Goal: Task Accomplishment & Management: Use online tool/utility

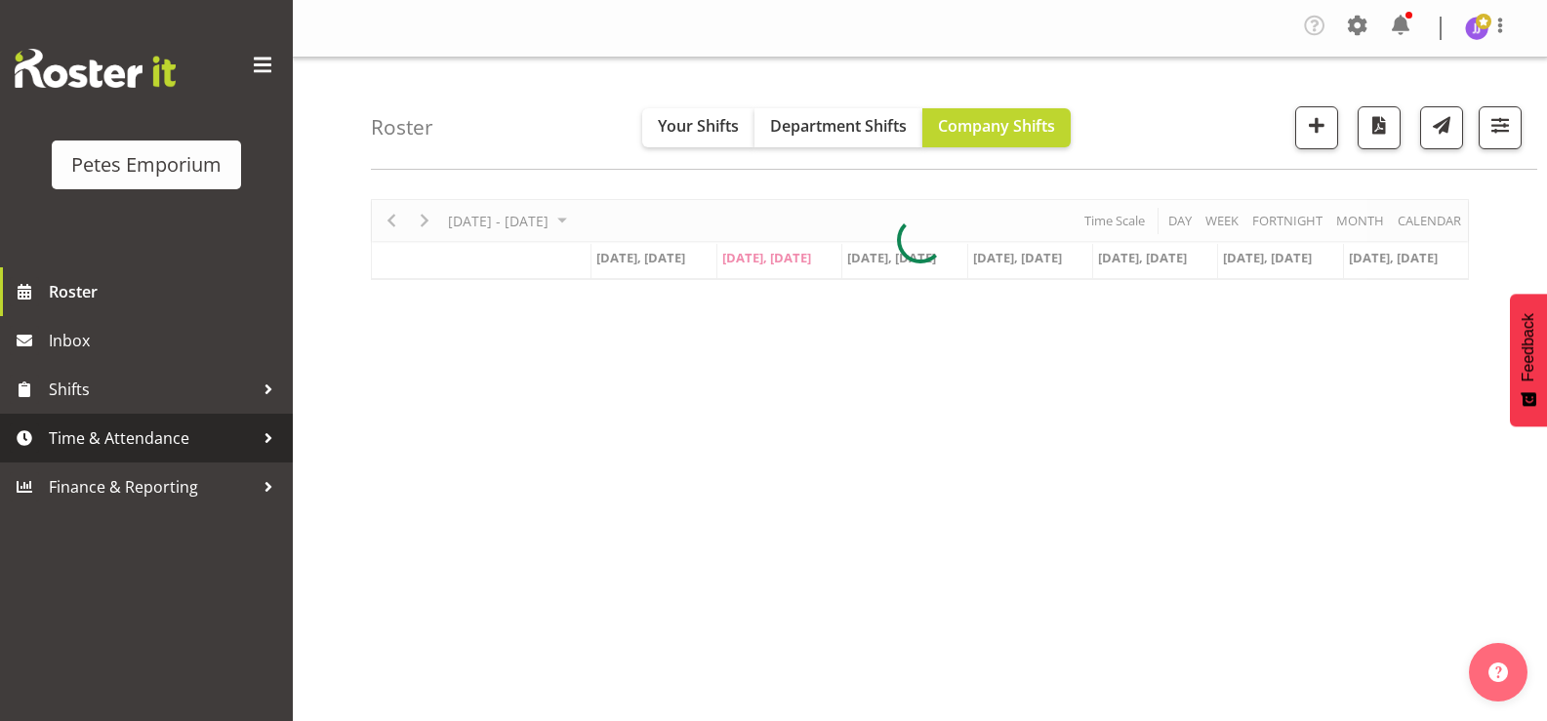
click at [124, 438] on span "Time & Attendance" at bounding box center [151, 438] width 205 height 29
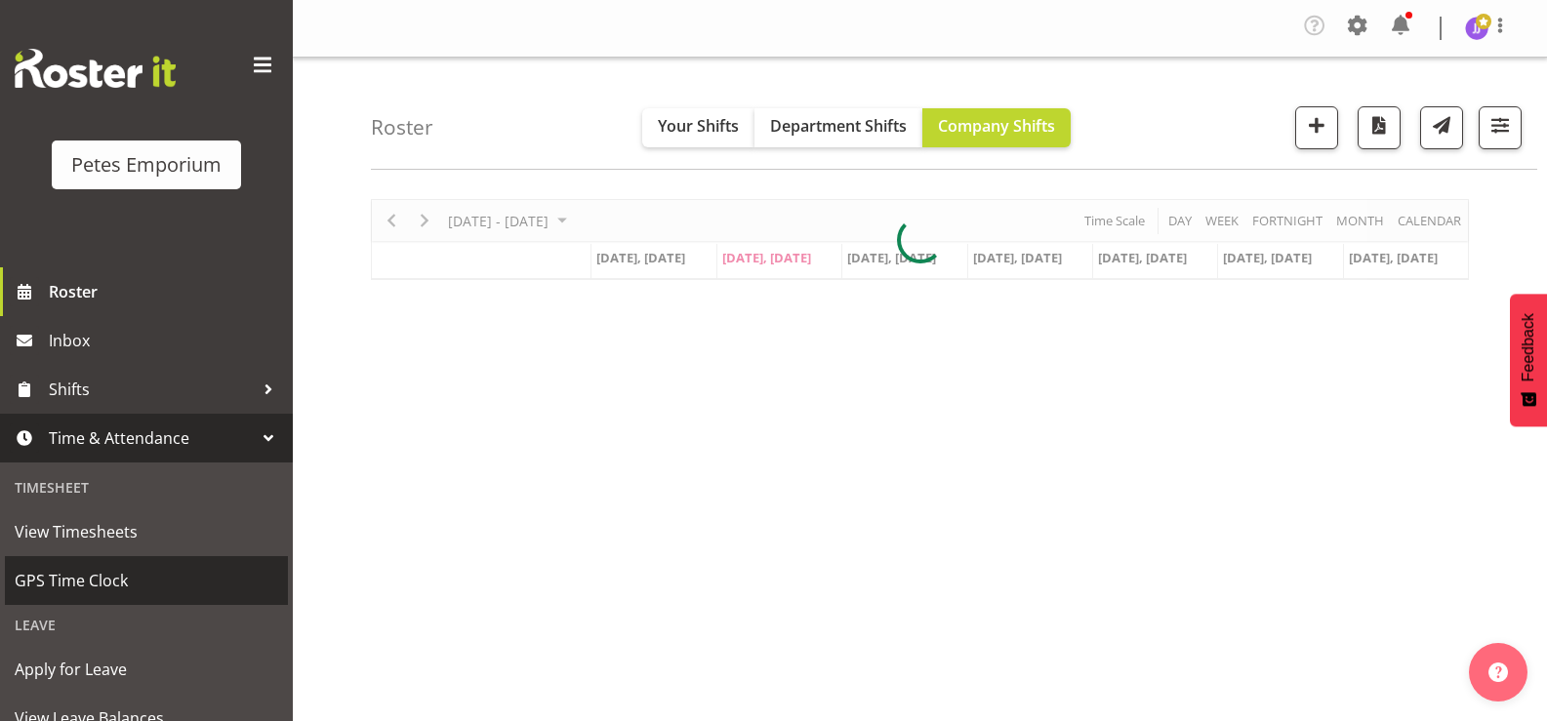
click at [143, 586] on span "GPS Time Clock" at bounding box center [147, 580] width 264 height 29
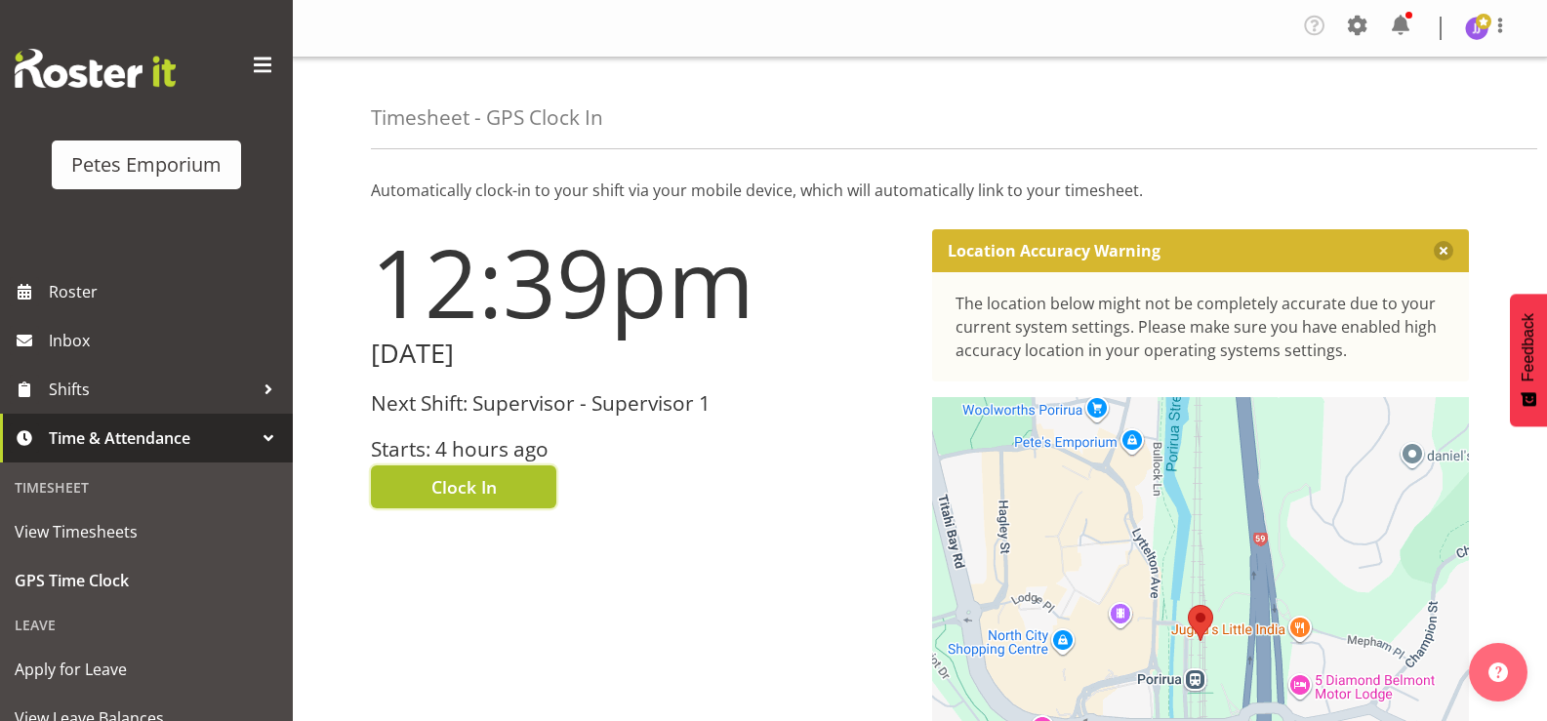
click at [436, 491] on span "Clock In" at bounding box center [463, 486] width 65 height 25
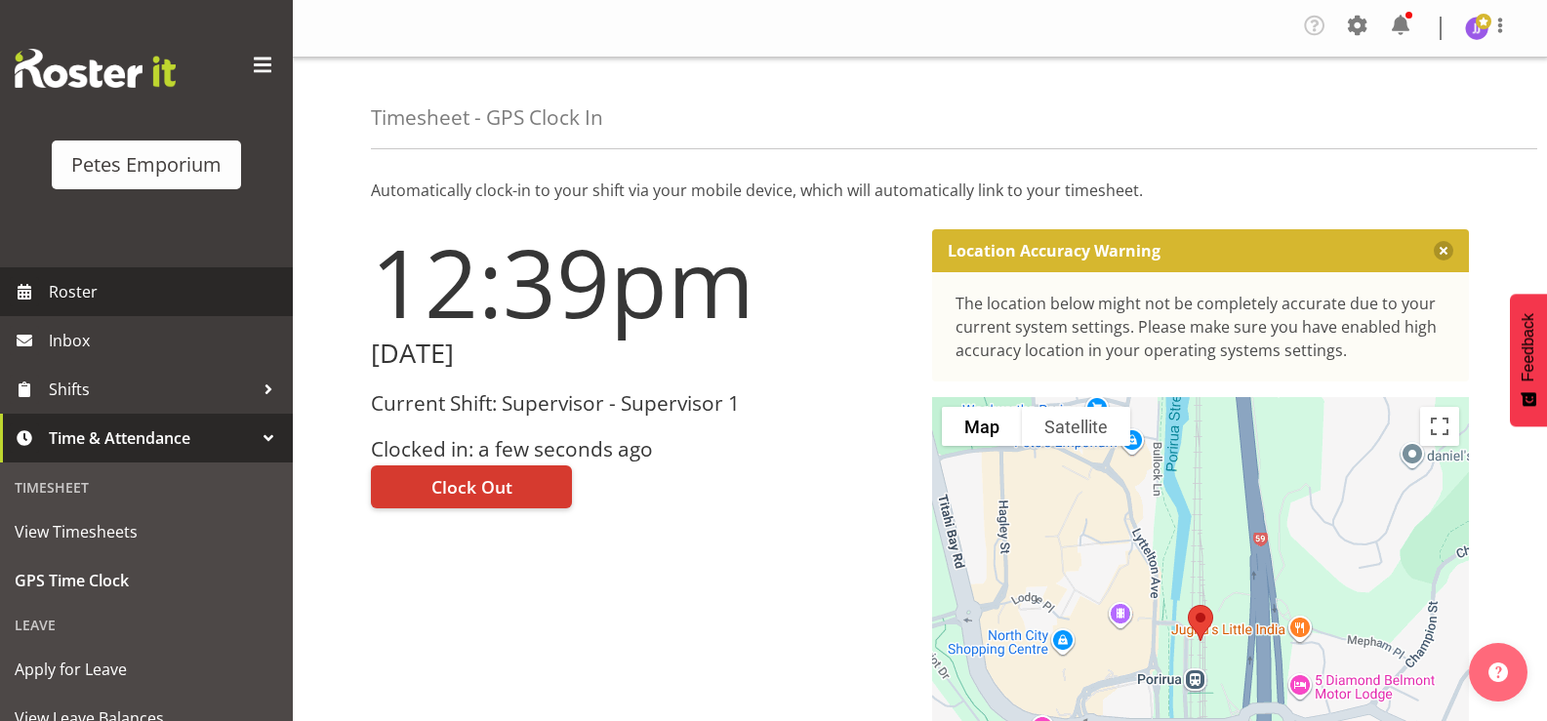
click at [142, 290] on span "Roster" at bounding box center [166, 291] width 234 height 29
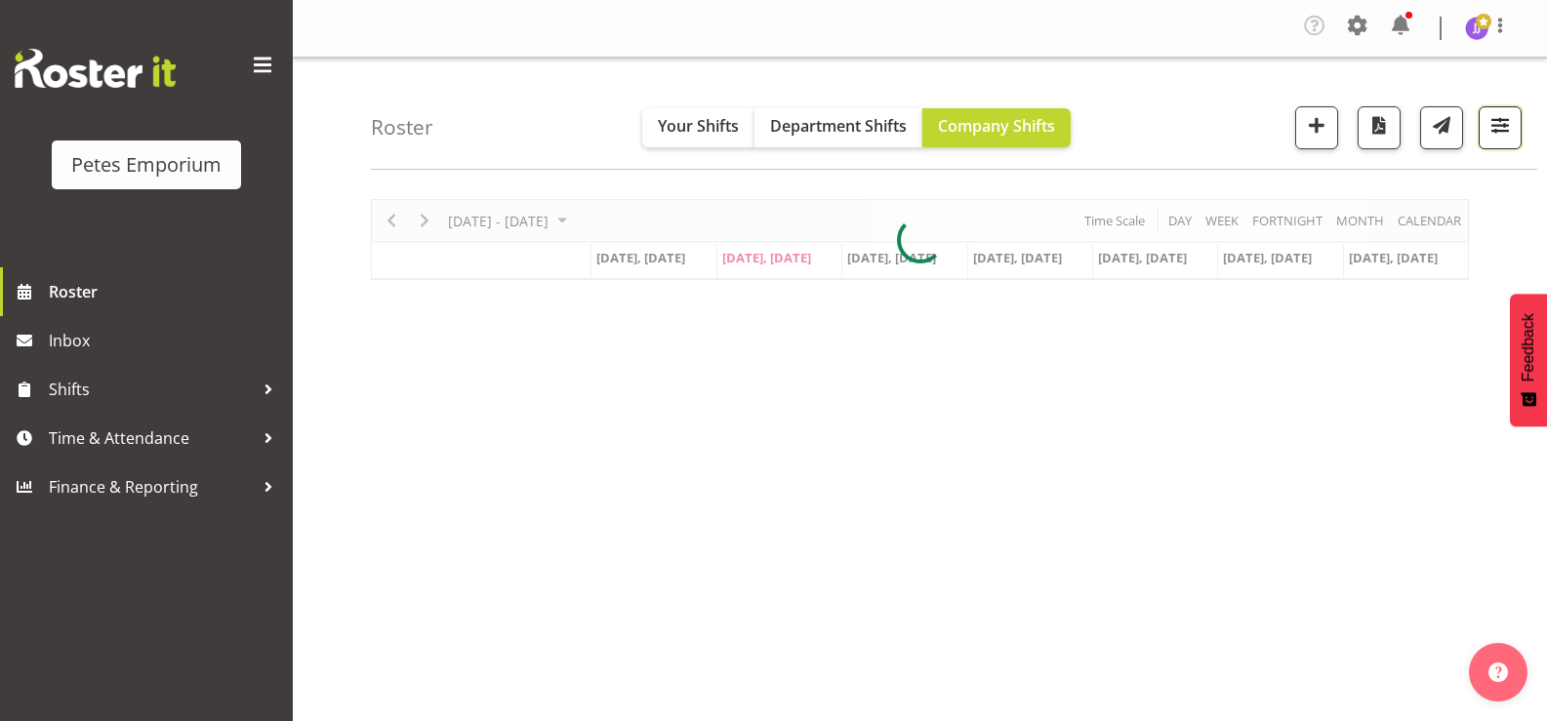
click at [1500, 138] on span "button" at bounding box center [1499, 124] width 25 height 25
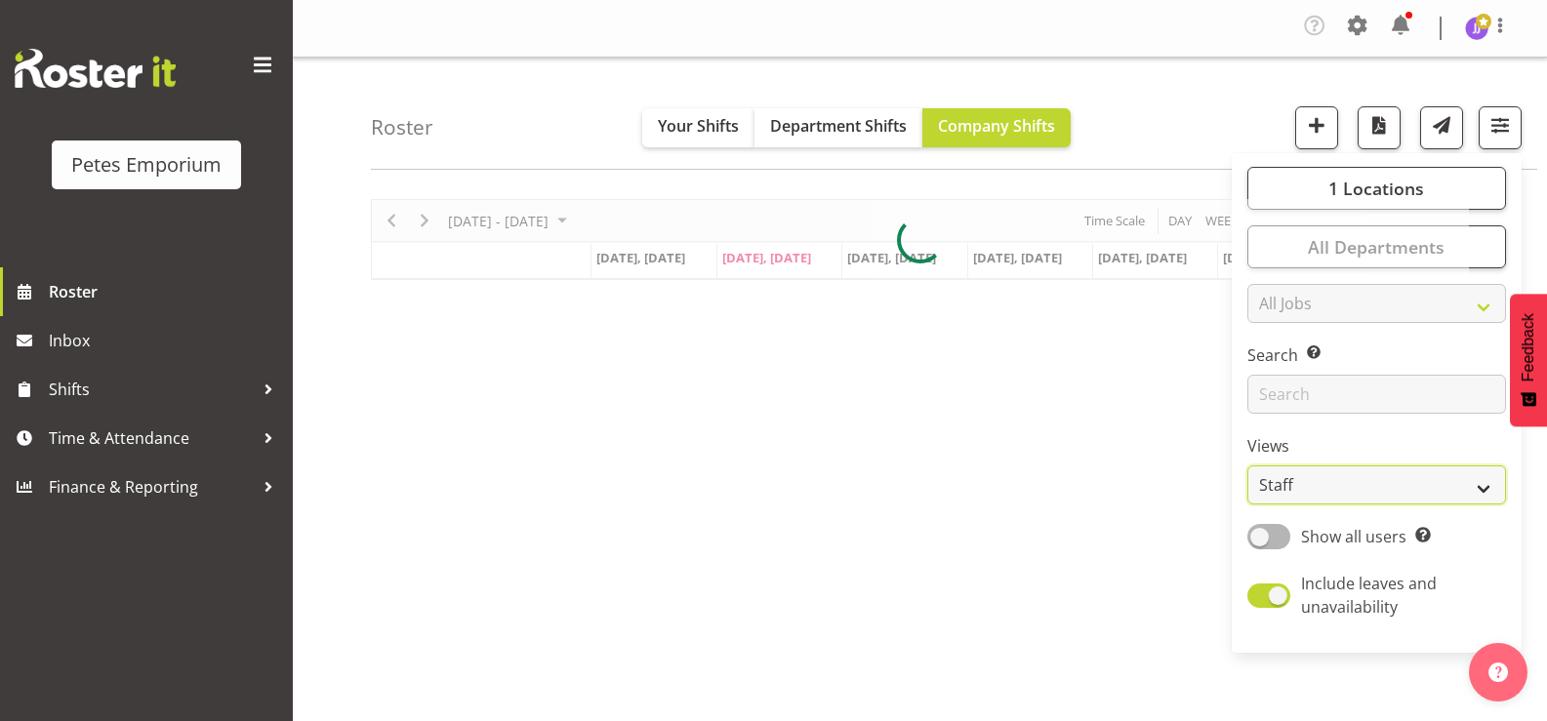
click at [1486, 493] on select "Staff Role Shift - Horizontal Shift - Vertical Staff - Location" at bounding box center [1376, 485] width 259 height 39
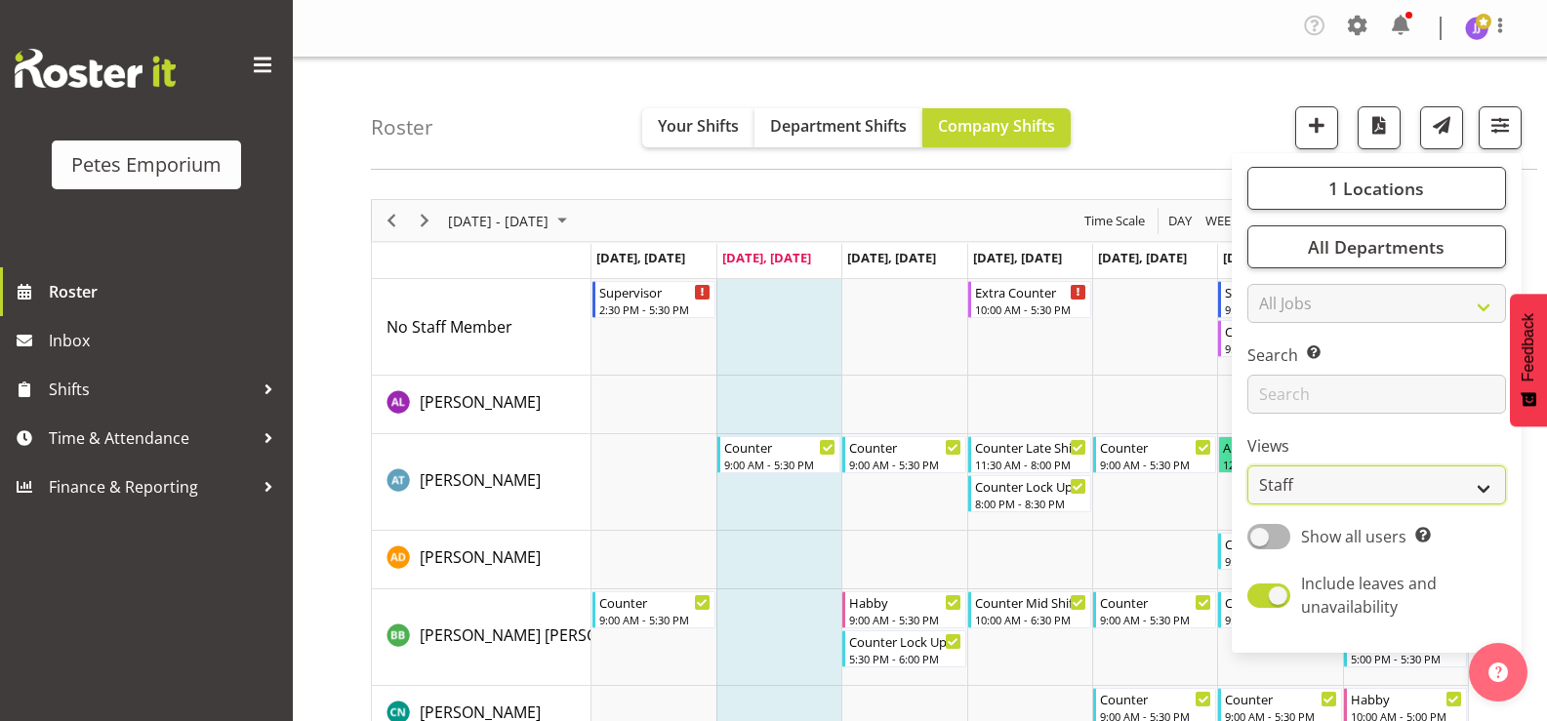
select select "shift"
click at [1248, 466] on select "Staff Role Shift - Horizontal Shift - Vertical Staff - Location" at bounding box center [1376, 485] width 259 height 39
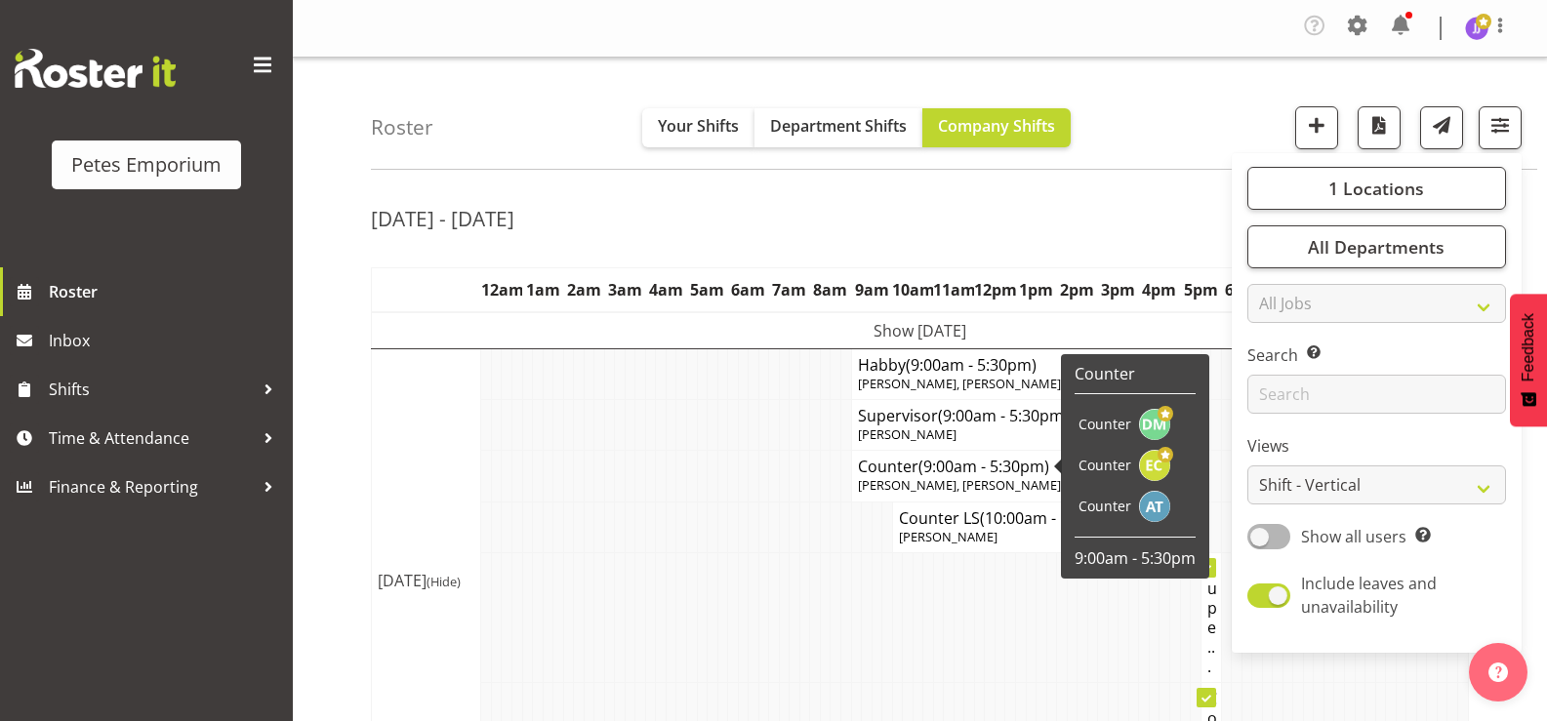
click at [628, 534] on td at bounding box center [630, 527] width 11 height 51
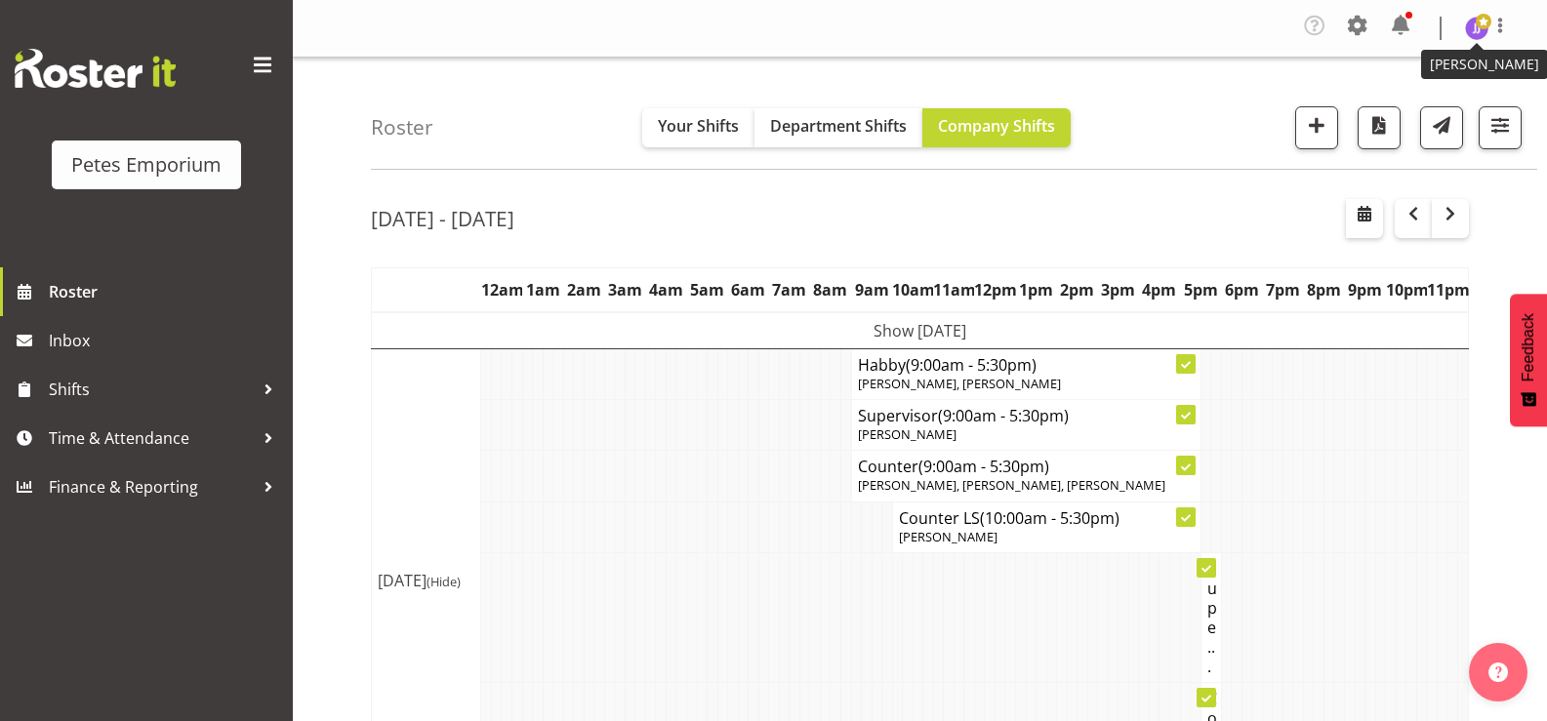
drag, startPoint x: 1481, startPoint y: 33, endPoint x: 1455, endPoint y: 49, distance: 29.8
click at [1479, 33] on img at bounding box center [1476, 28] width 23 height 23
click at [1388, 106] on link "Log Out" at bounding box center [1417, 107] width 187 height 35
